Goal: Task Accomplishment & Management: Use online tool/utility

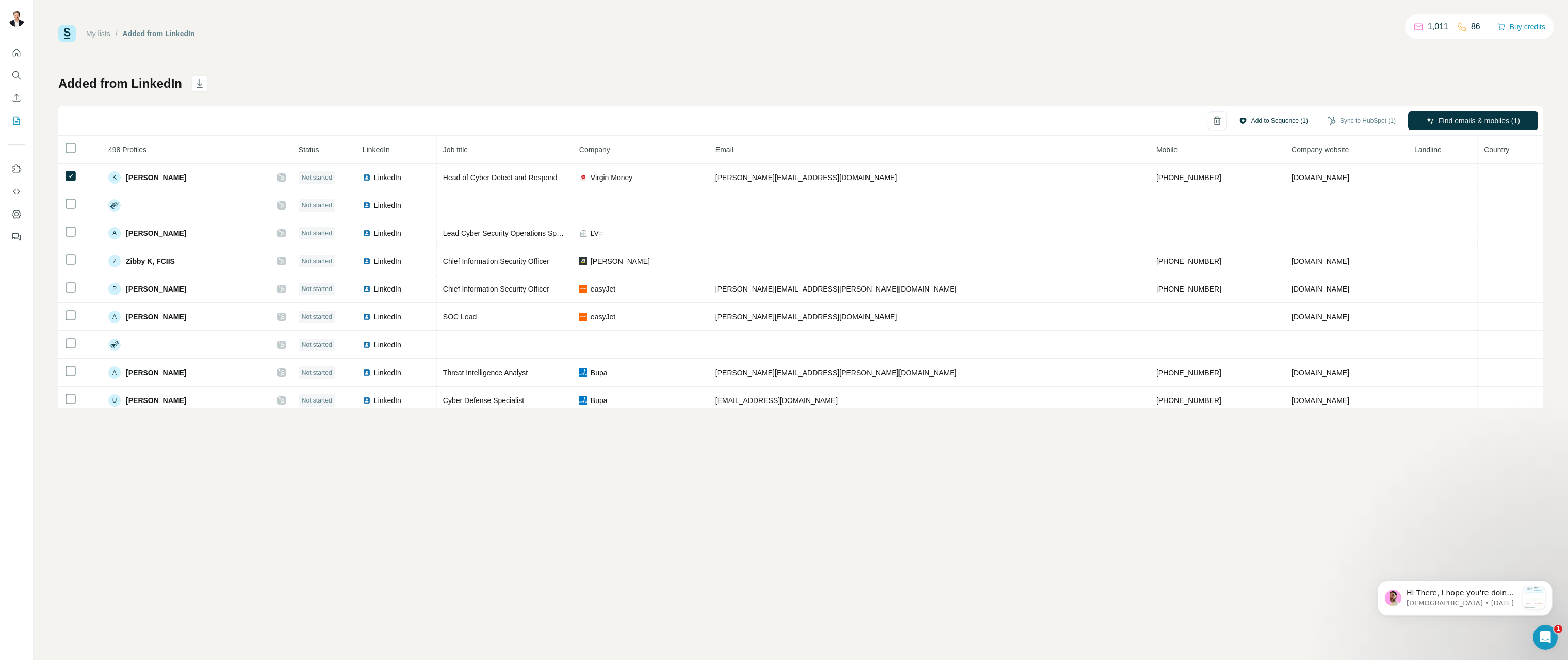
click at [1247, 123] on button "Add to Sequence (1)" at bounding box center [1273, 121] width 83 height 15
click at [1113, 96] on div "Added from LinkedIn Add to Sequence (1) Sync to HubSpot (1) Find emails & mobil…" at bounding box center [801, 242] width 1485 height 333
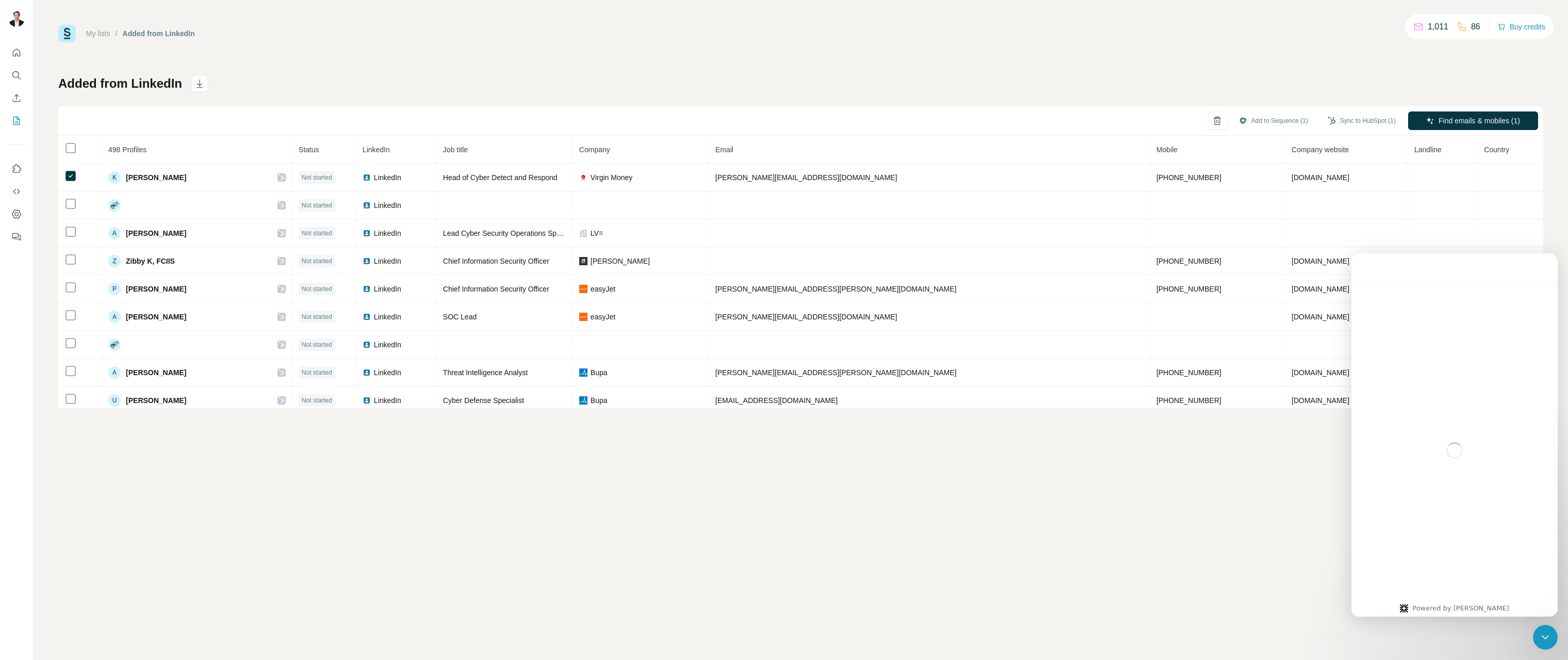
scroll to position [12, 0]
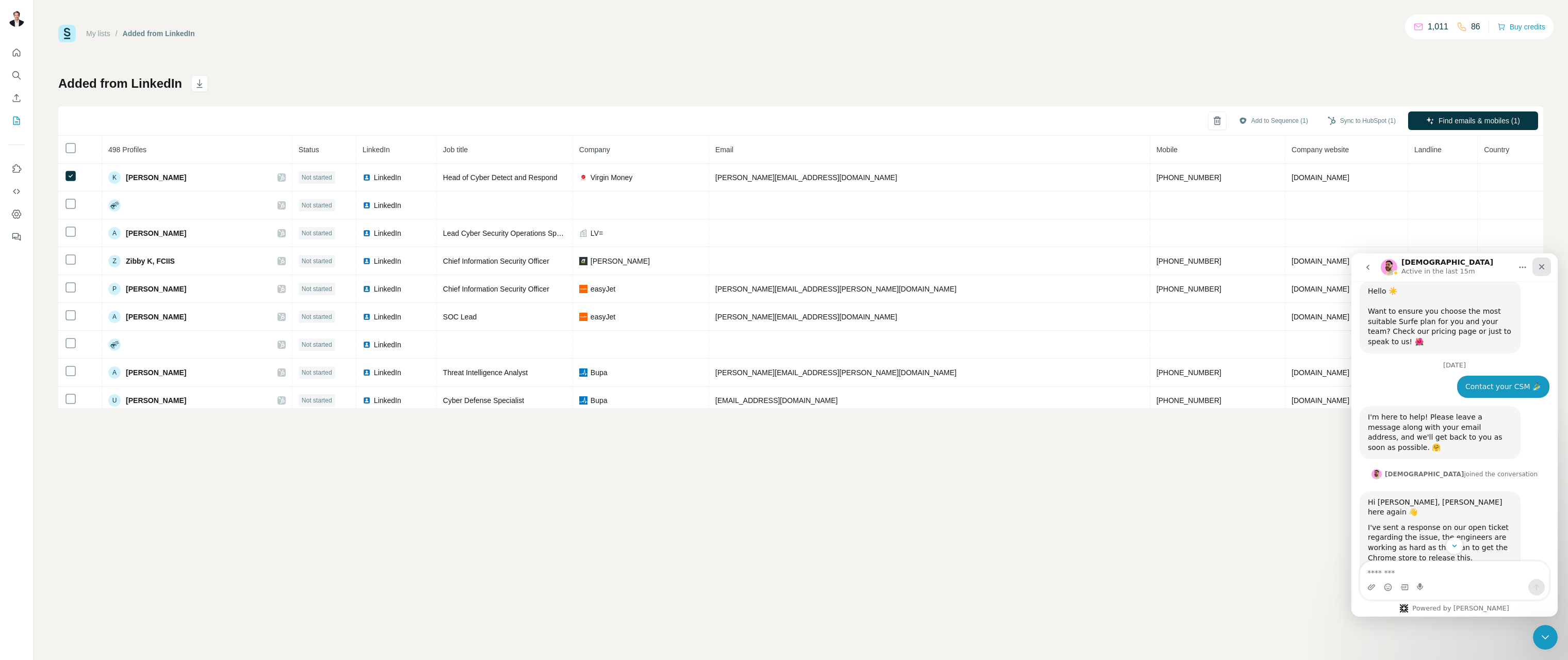
click at [1540, 268] on icon "Close" at bounding box center [1542, 267] width 5 height 5
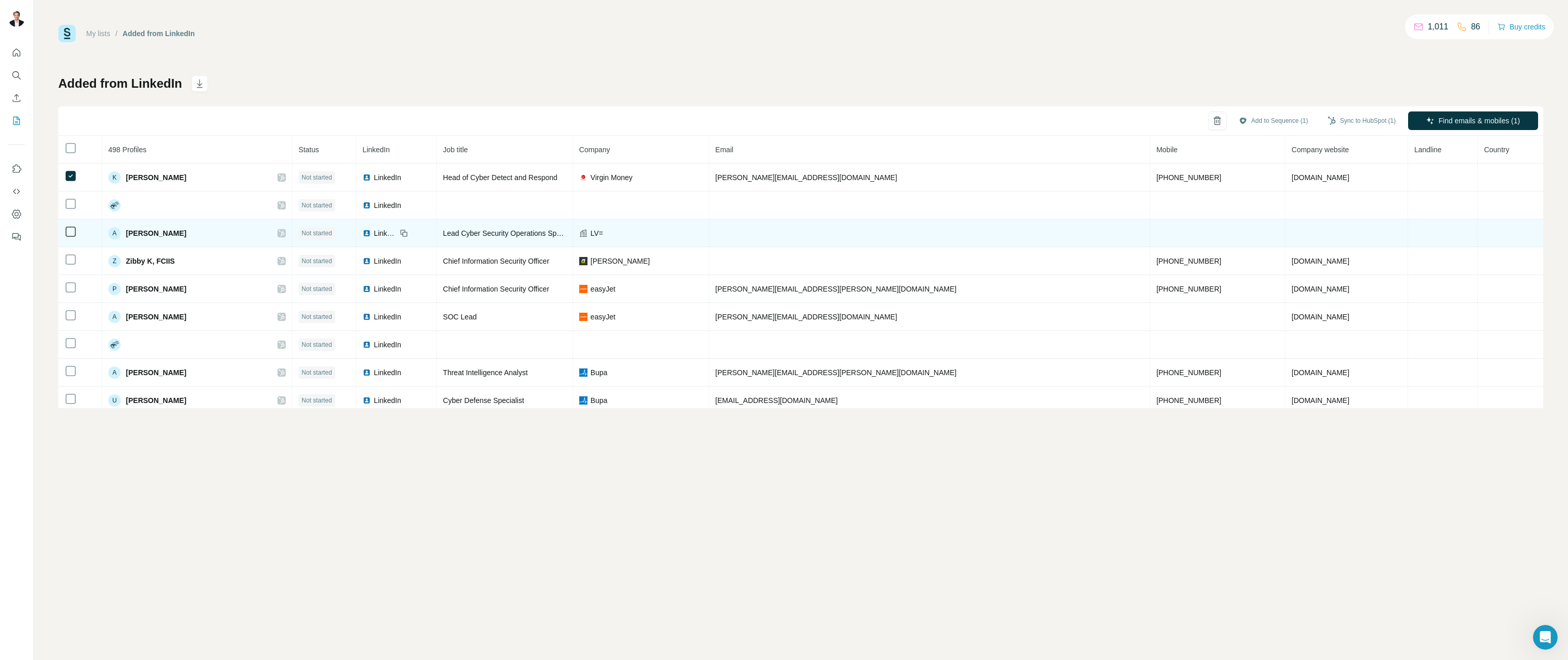
scroll to position [497, 0]
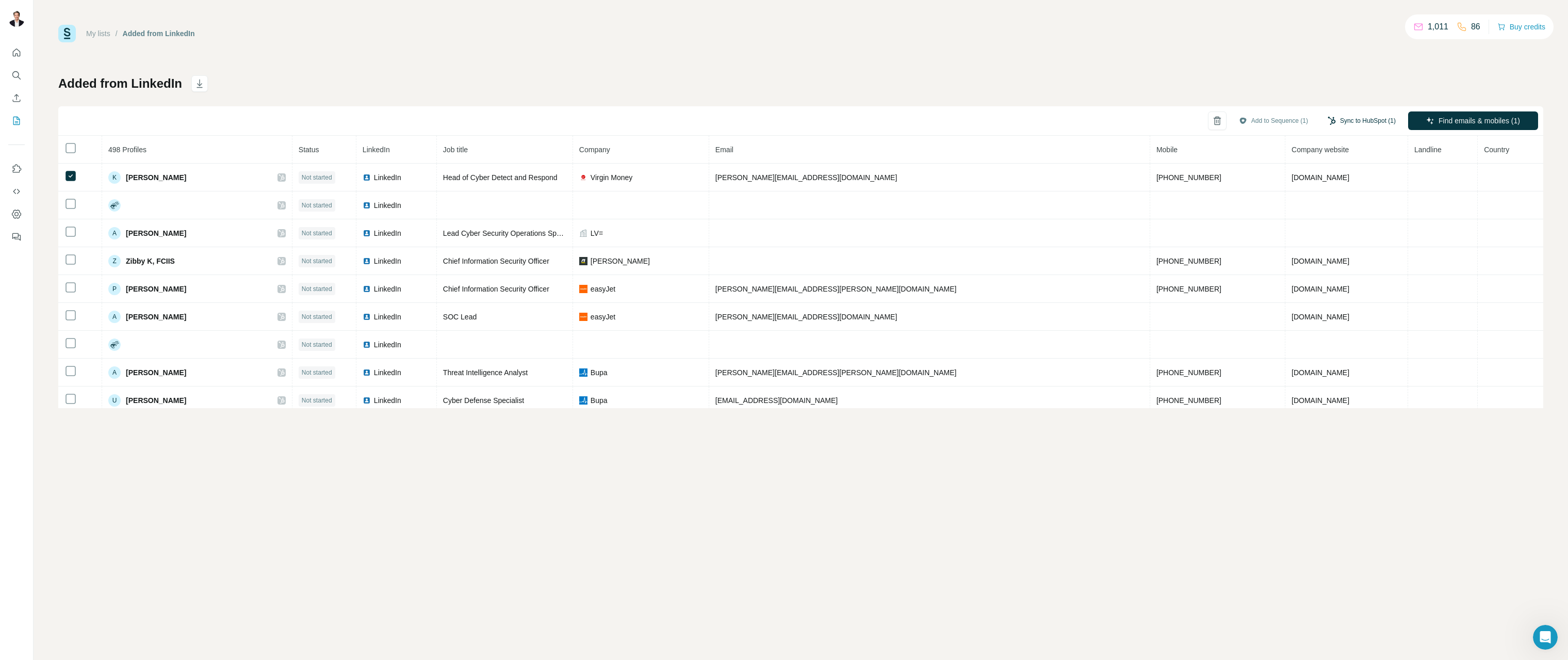
click at [1342, 120] on button "Sync to HubSpot (1)" at bounding box center [1362, 121] width 83 height 15
click at [1279, 93] on div "Added from LinkedIn Add to Sequence (1) Sync to HubSpot (1) Find emails & mobil…" at bounding box center [801, 242] width 1485 height 333
click at [1265, 120] on button "Add to Sequence (1)" at bounding box center [1273, 121] width 83 height 15
click at [1239, 155] on input "text" at bounding box center [1222, 152] width 172 height 19
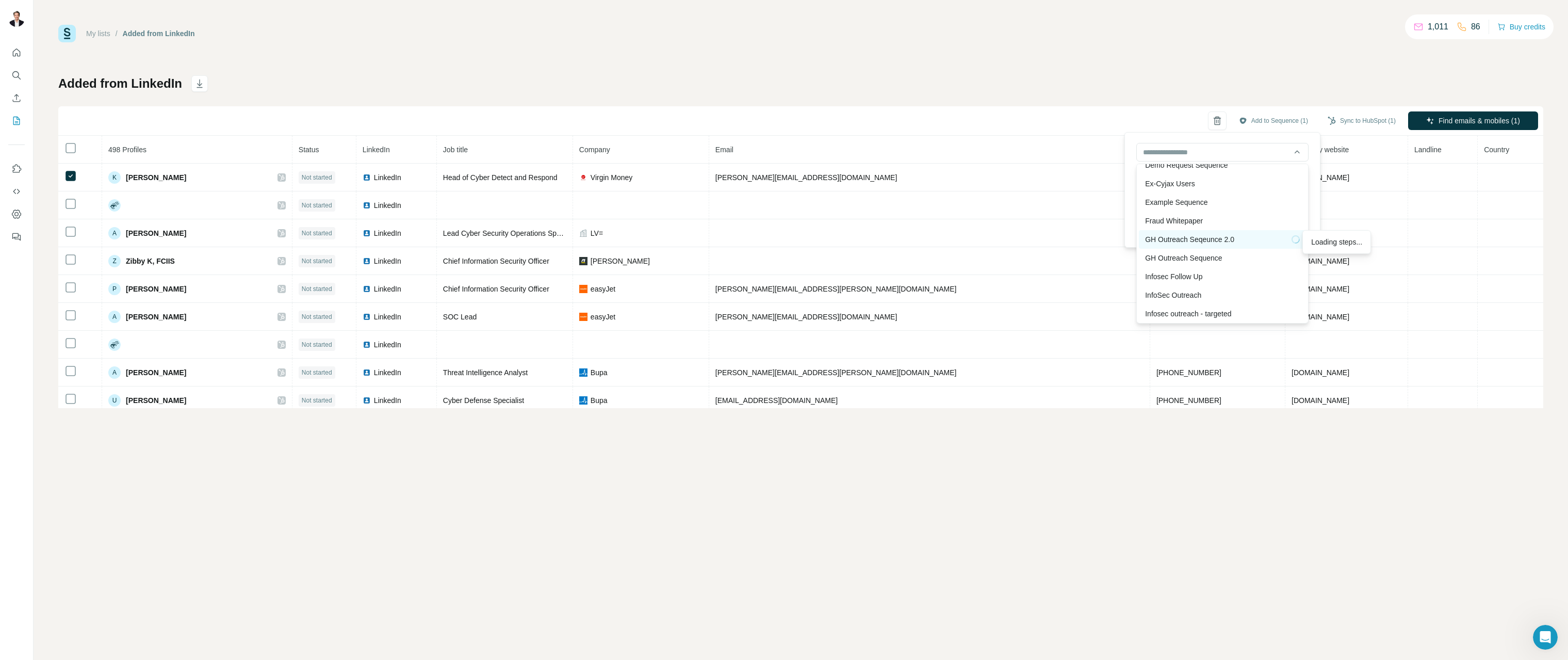
click at [1206, 238] on div "GH Outreach Seqeunce 2.0" at bounding box center [1222, 239] width 155 height 10
type input "**********"
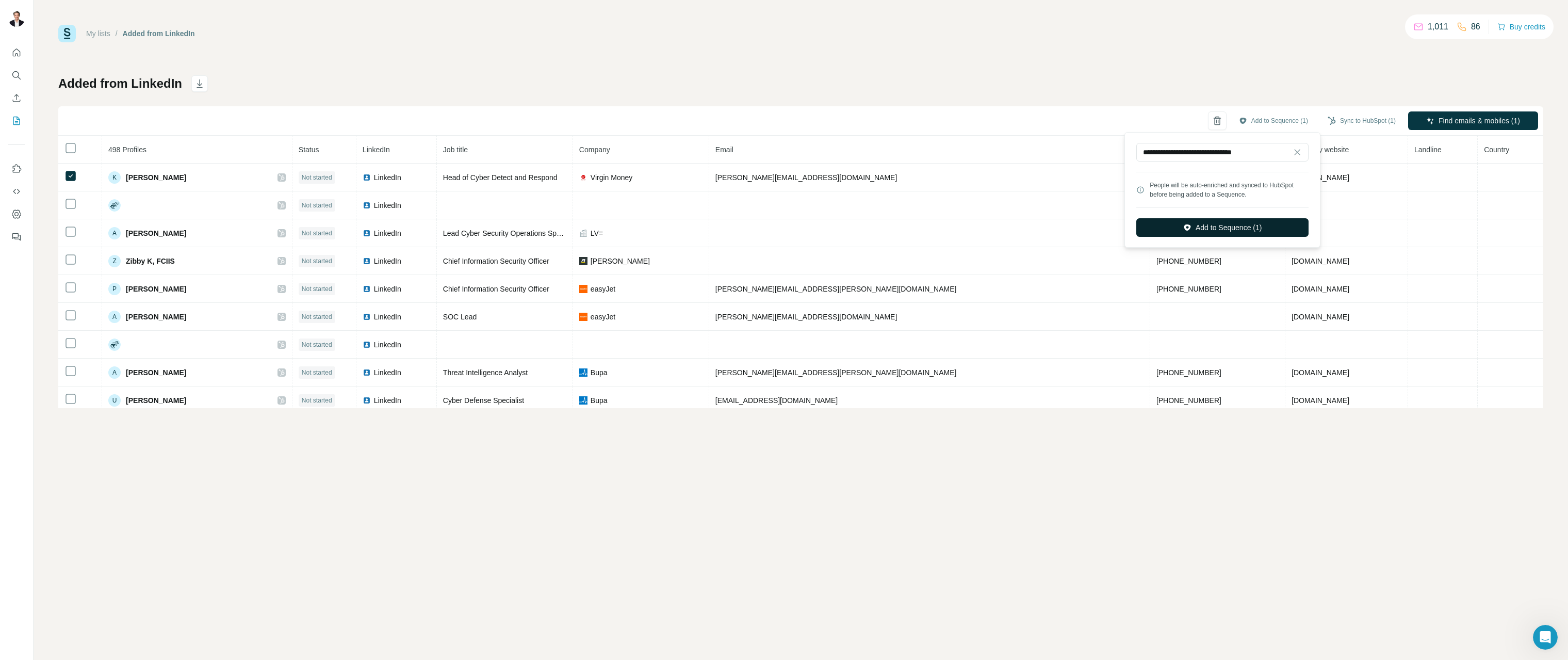
click at [1209, 225] on button "Add to Sequence (1)" at bounding box center [1222, 227] width 172 height 19
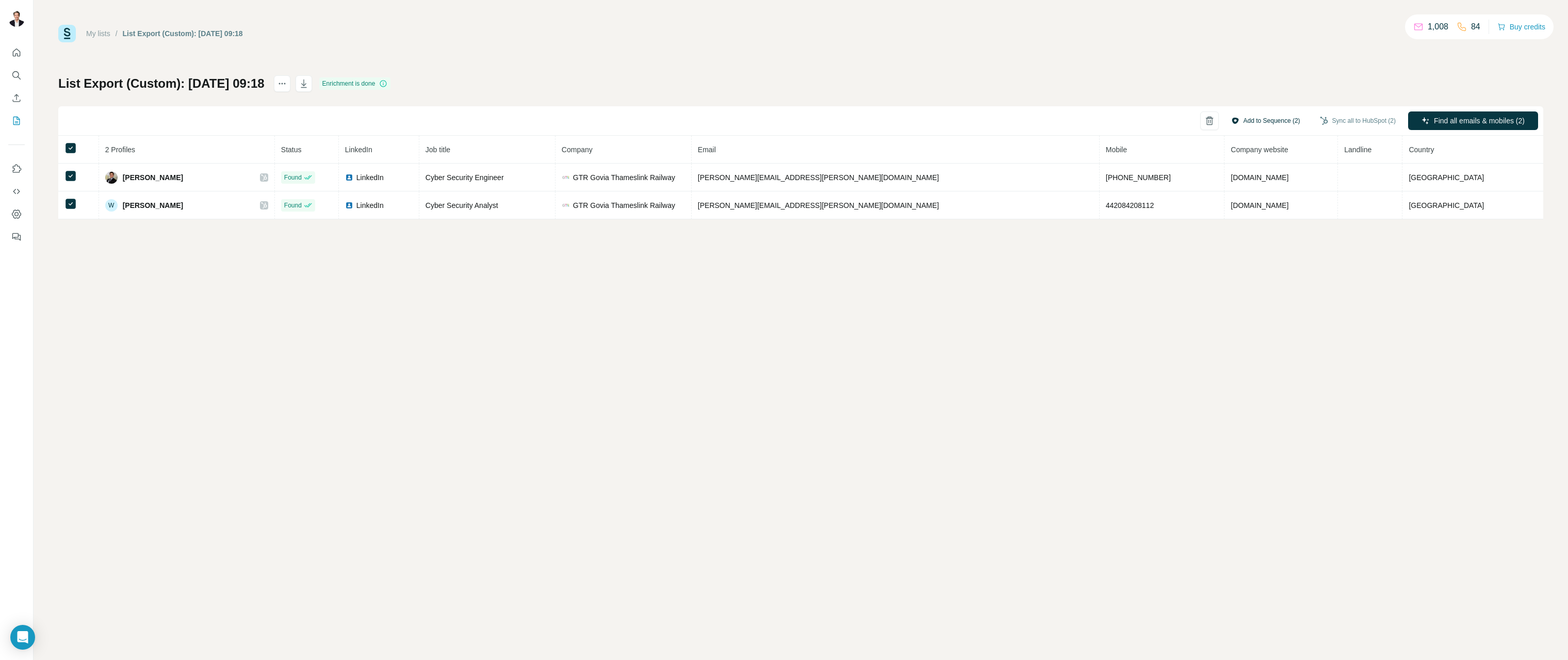
click at [1263, 120] on button "Add to Sequence (2)" at bounding box center [1265, 121] width 83 height 15
click at [1228, 156] on input "text" at bounding box center [1213, 152] width 172 height 19
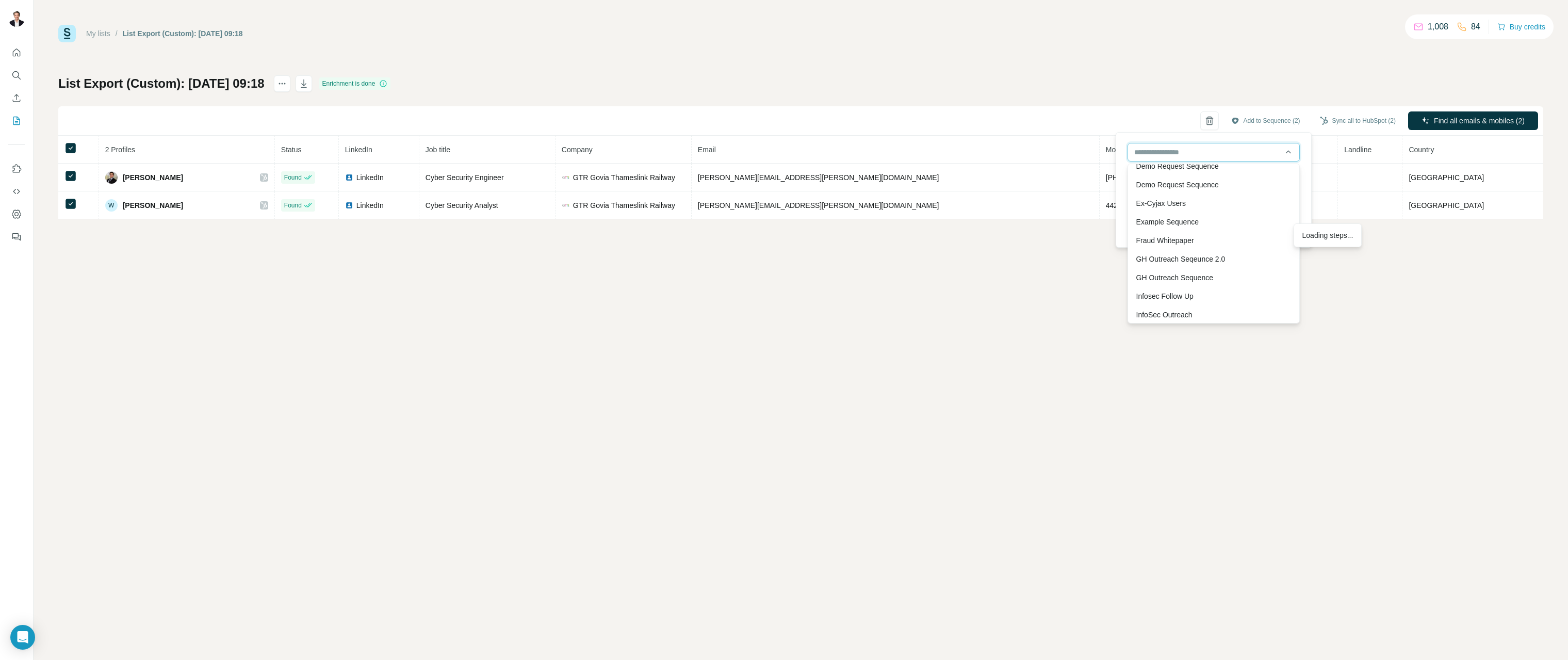
scroll to position [309, 0]
click at [1192, 236] on div "GH Outreach Seqeunce 2.0 Steps" at bounding box center [1214, 239] width 155 height 10
type input "**********"
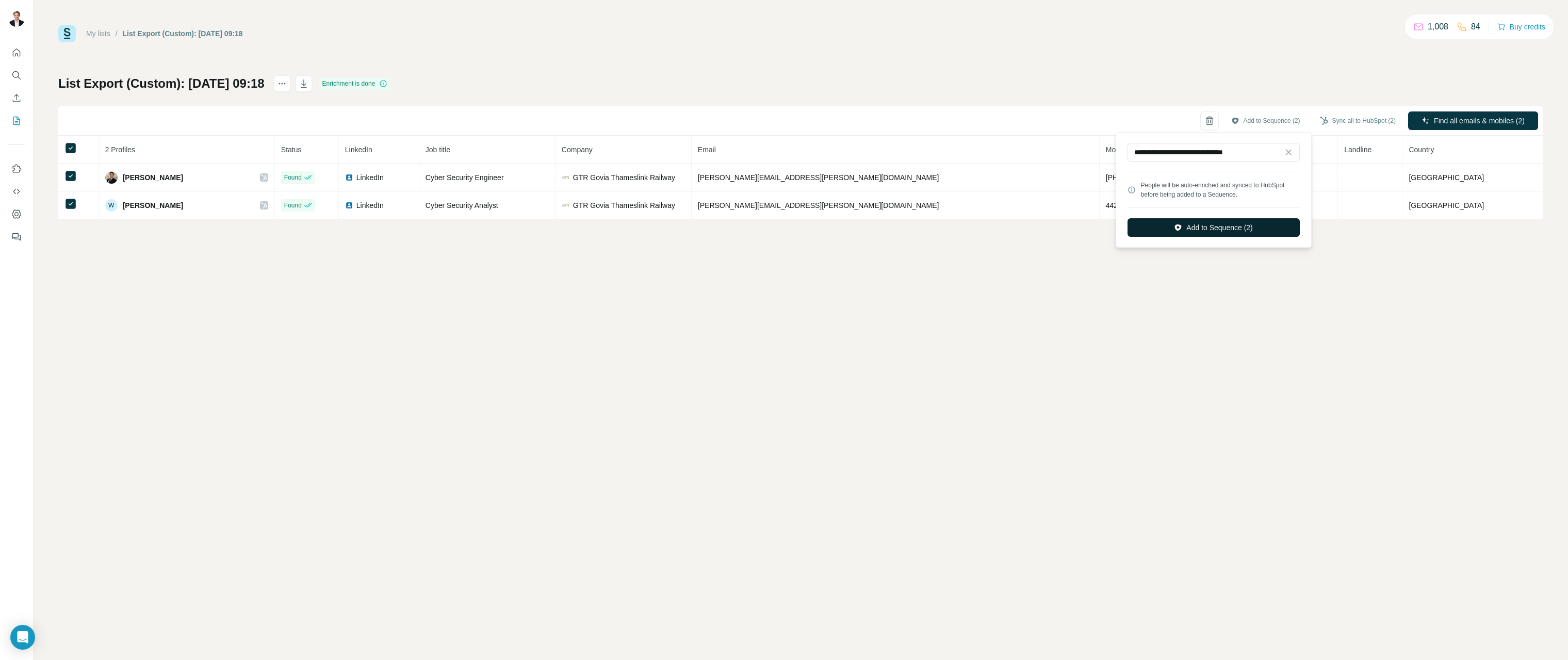
click at [1183, 229] on button "Add to Sequence (2)" at bounding box center [1213, 227] width 172 height 19
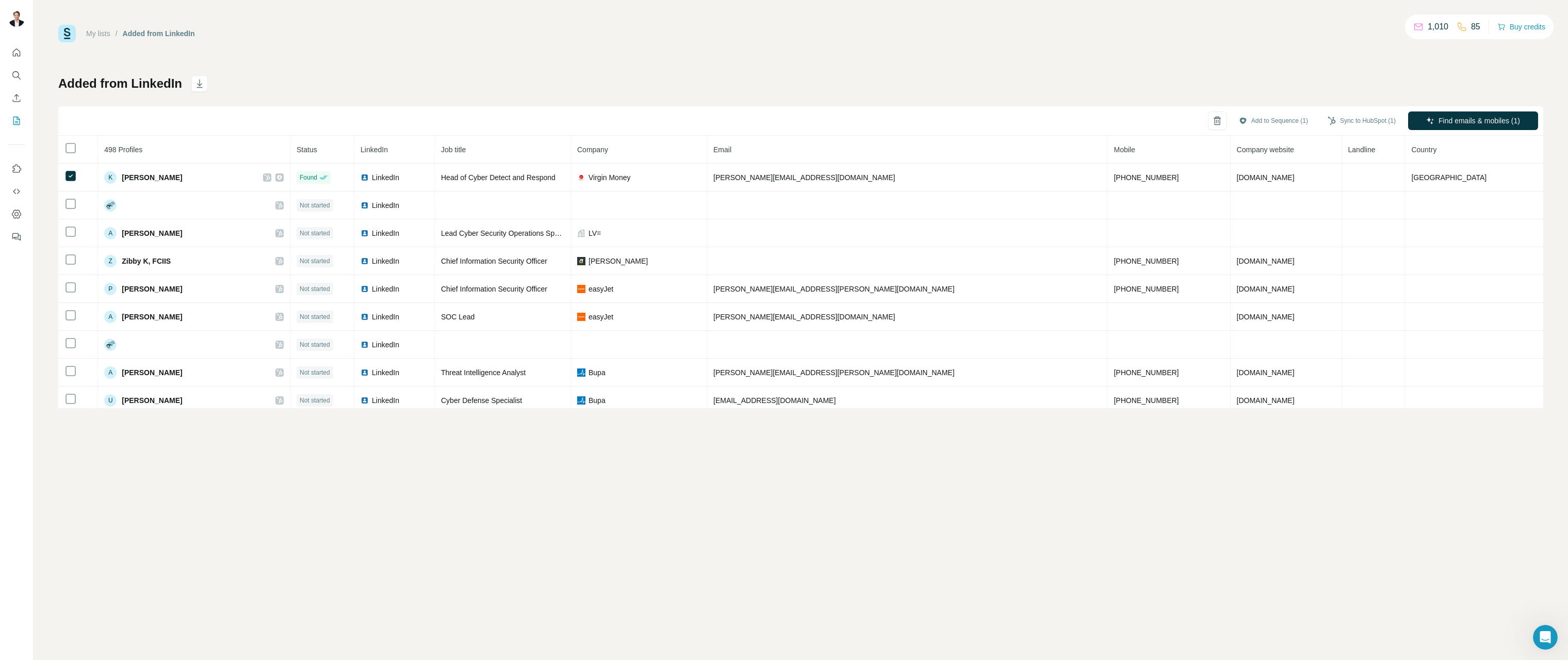
scroll to position [497, 0]
